Goal: Task Accomplishment & Management: Manage account settings

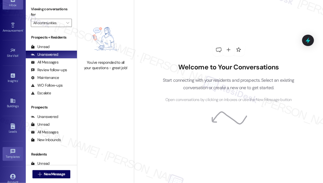
scroll to position [61, 0]
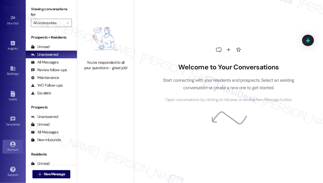
click at [12, 152] on link "Account" at bounding box center [13, 147] width 21 height 14
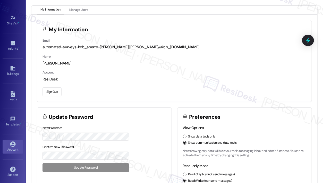
click at [50, 91] on button "Sign Out" at bounding box center [52, 92] width 19 height 9
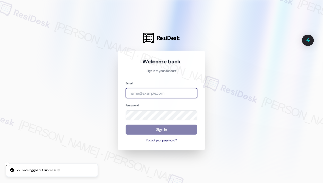
click at [164, 94] on input "email" at bounding box center [162, 93] width 72 height 10
click at [0, 183] on com-1password-button at bounding box center [0, 183] width 0 height 0
click at [175, 93] on input "email" at bounding box center [162, 93] width 72 height 10
type input "automated-surveys-apartment_management_pros-[PERSON_NAME].[PERSON_NAME]@apartme…"
